Goal: Information Seeking & Learning: Learn about a topic

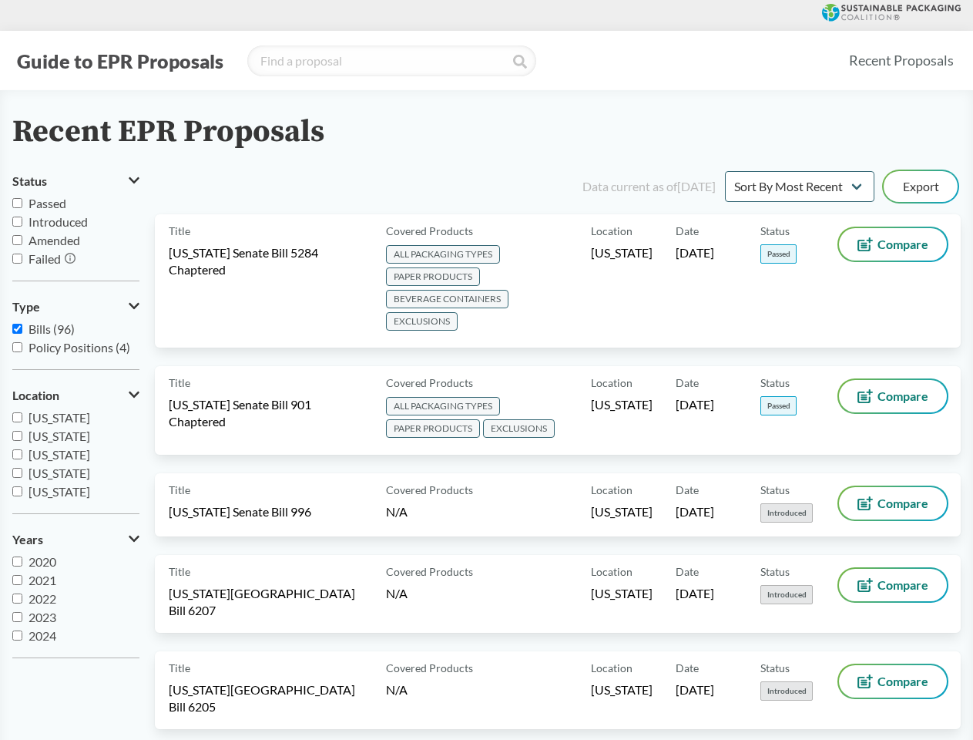
click at [119, 61] on button "Guide to EPR Proposals" at bounding box center [120, 61] width 216 height 25
click at [76, 181] on button "Status" at bounding box center [75, 181] width 127 height 26
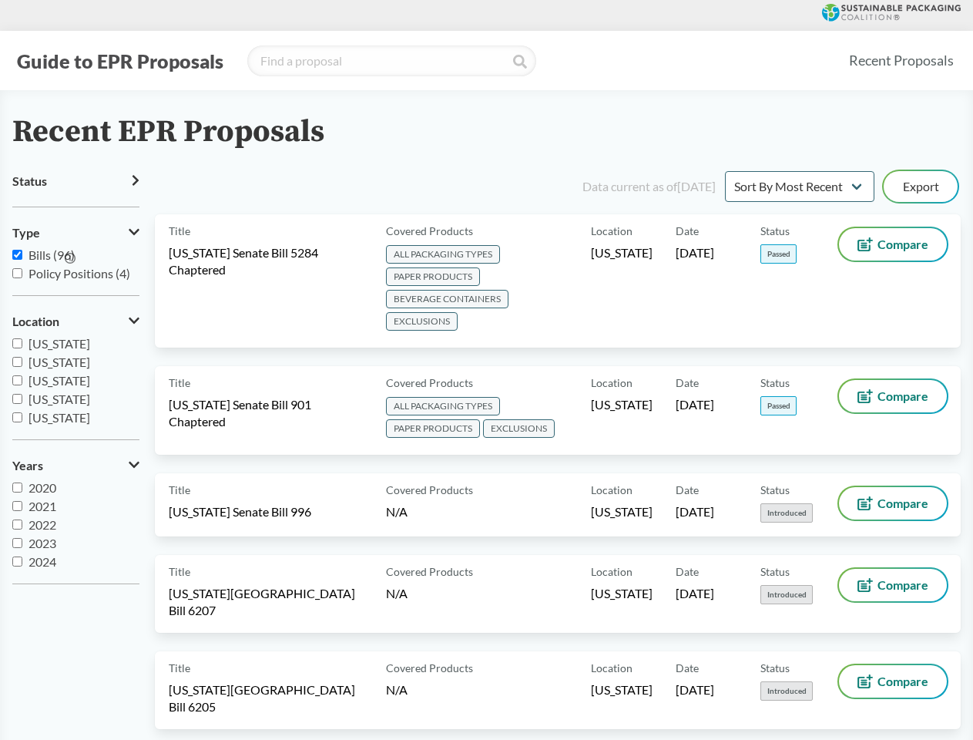
click at [71, 259] on icon at bounding box center [70, 258] width 11 height 11
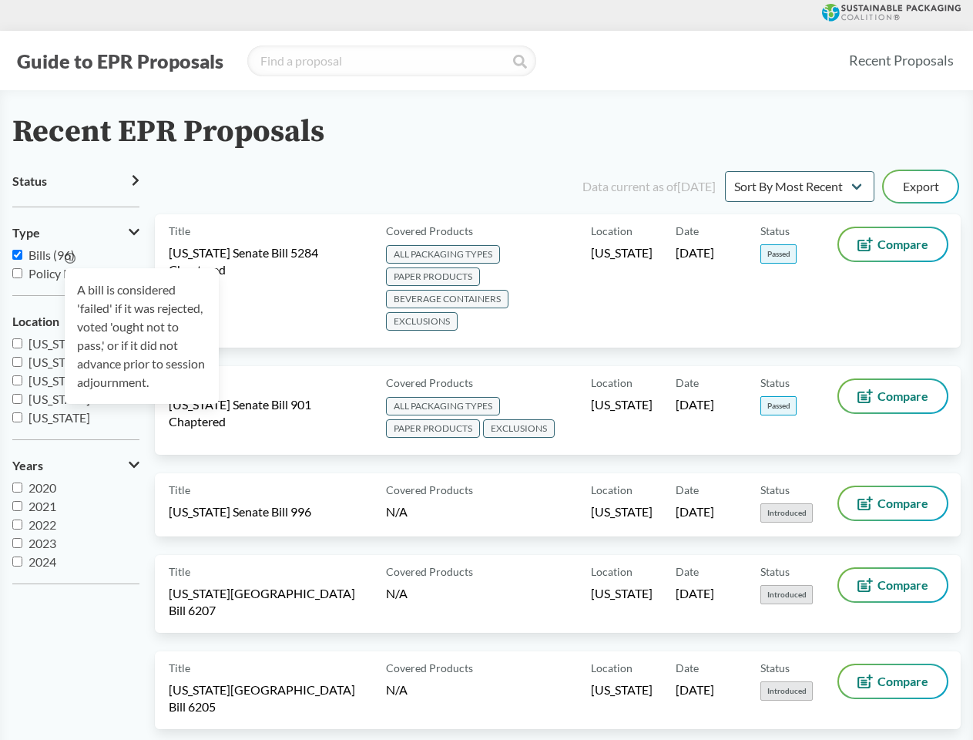
click at [76, 307] on div "A bill is considered 'failed' if it was rejected, voted 'ought not to pass,' or…" at bounding box center [142, 336] width 154 height 136
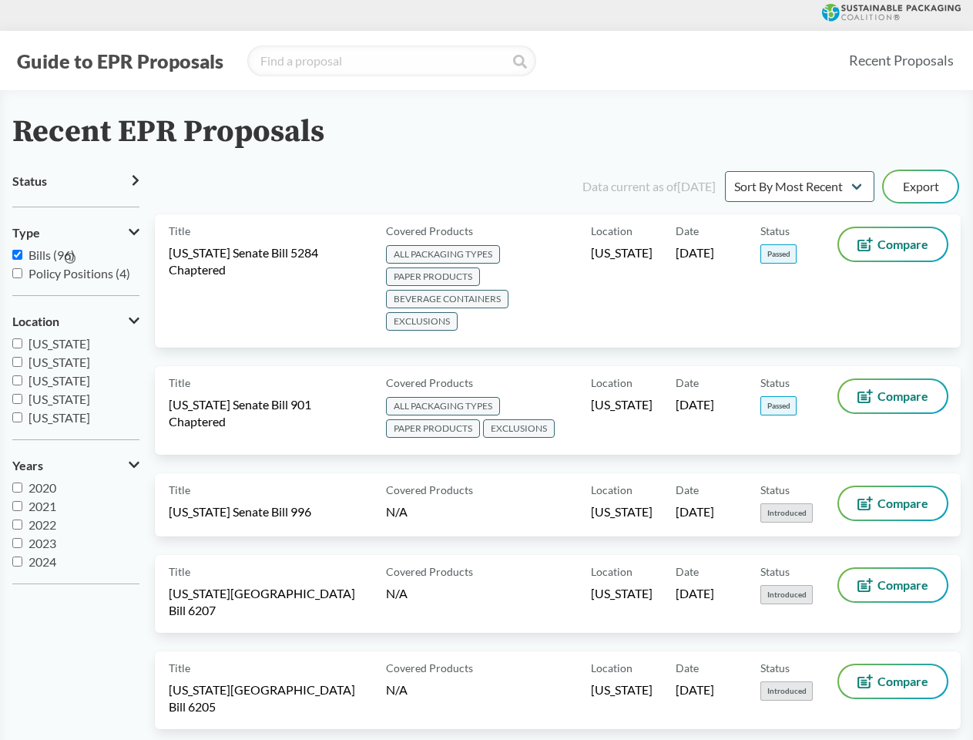
click at [76, 395] on span "[US_STATE]" at bounding box center [60, 398] width 62 height 15
click at [22, 395] on input "[US_STATE]" at bounding box center [17, 399] width 10 height 10
checkbox input "true"
